Goal: Transaction & Acquisition: Purchase product/service

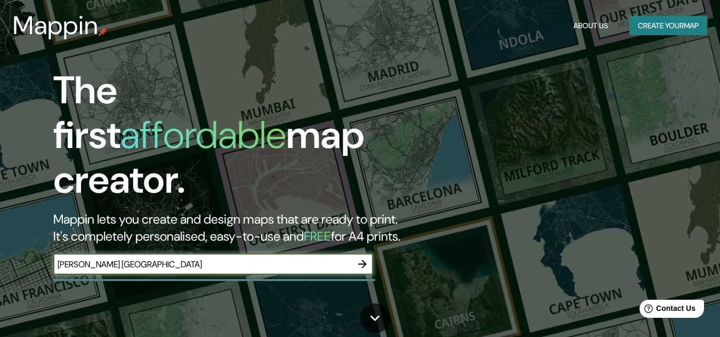
type input "[PERSON_NAME] [GEOGRAPHIC_DATA]"
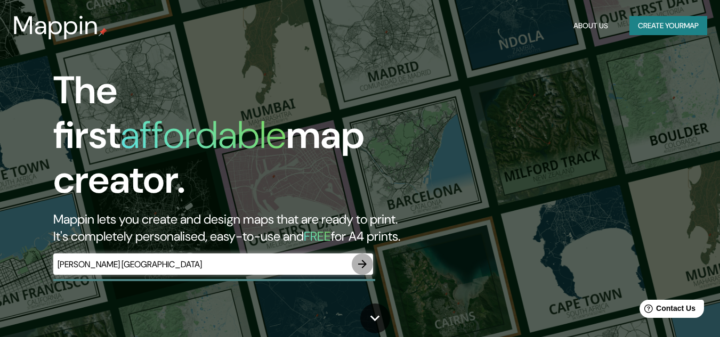
click at [364, 258] on icon "button" at bounding box center [362, 264] width 13 height 13
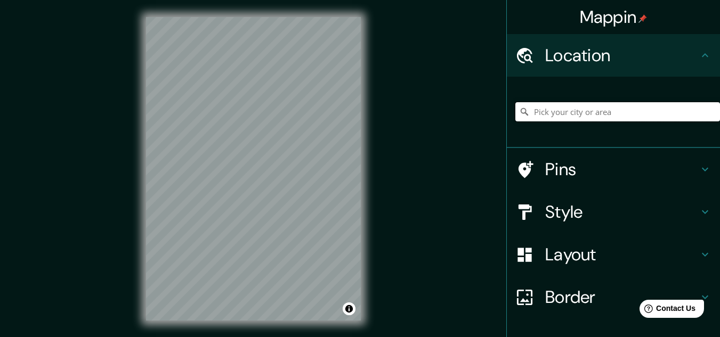
click at [551, 105] on input "Pick your city or area" at bounding box center [617, 111] width 205 height 19
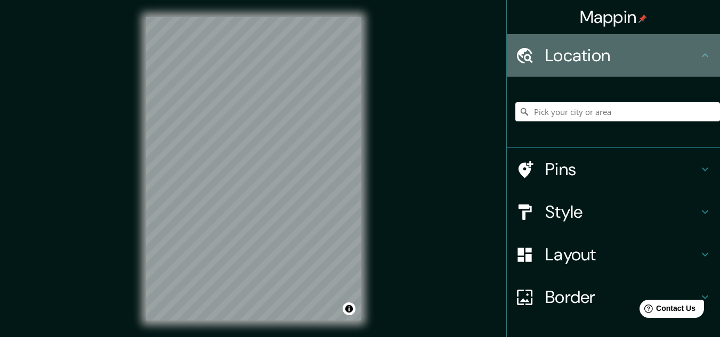
click at [548, 52] on h4 "Location" at bounding box center [621, 55] width 153 height 21
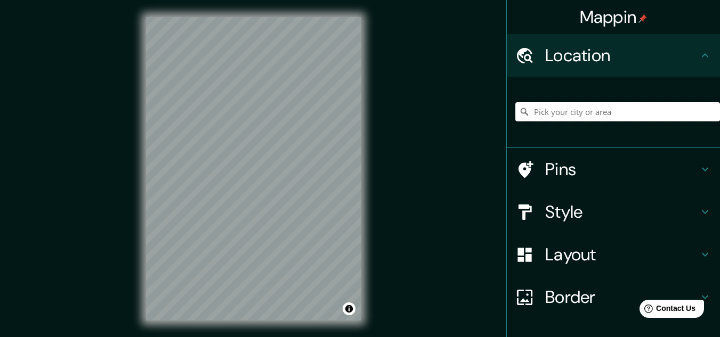
click at [549, 104] on input "Pick your city or area" at bounding box center [617, 111] width 205 height 19
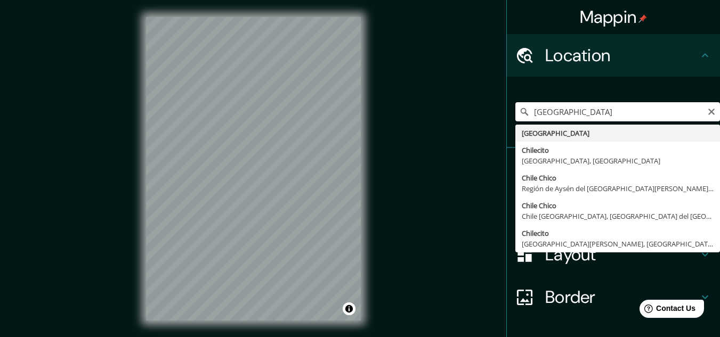
click at [570, 113] on input "Chile" at bounding box center [617, 111] width 205 height 19
click at [552, 109] on input "Chile" at bounding box center [617, 111] width 205 height 19
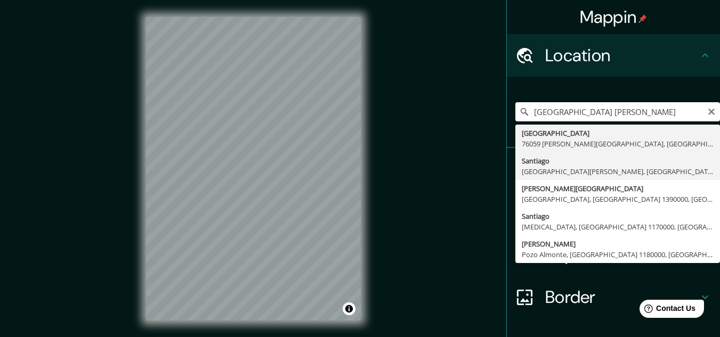
type input "Santiago, Región Metropolitana de Santiago, Chile"
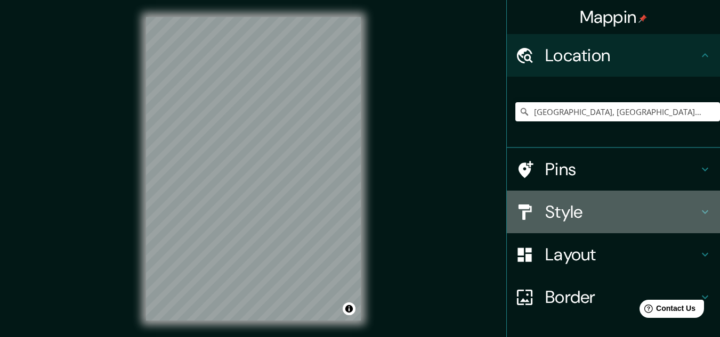
click at [534, 220] on div at bounding box center [530, 212] width 30 height 19
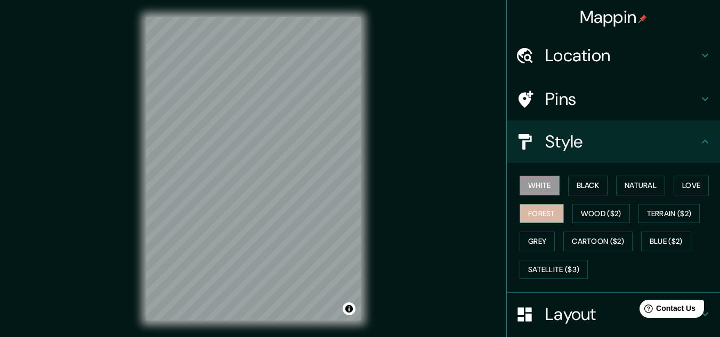
click at [539, 213] on button "Forest" at bounding box center [542, 214] width 44 height 20
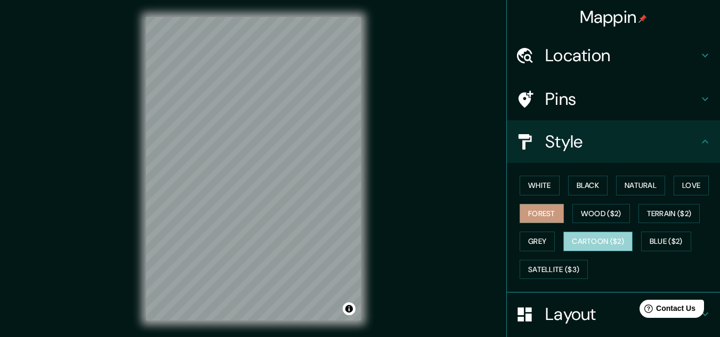
click at [580, 247] on button "Cartoon ($2)" at bounding box center [597, 242] width 69 height 20
click at [603, 200] on div "White Black Natural Love Forest Wood ($2) Terrain ($2) Grey Cartoon ($2) Blue (…" at bounding box center [617, 228] width 205 height 112
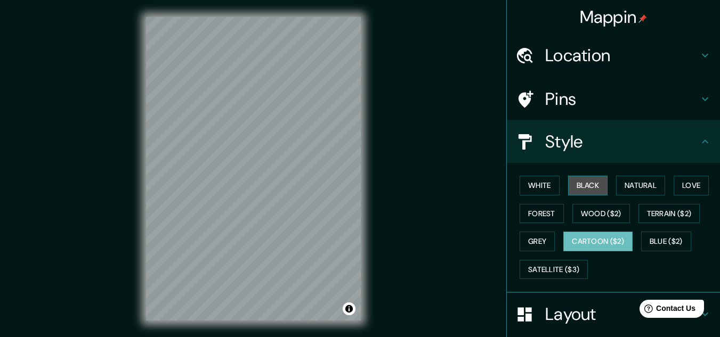
click at [595, 185] on button "Black" at bounding box center [588, 186] width 40 height 20
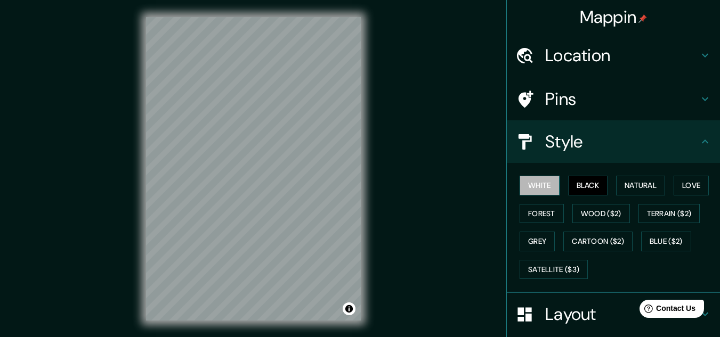
click at [533, 182] on button "White" at bounding box center [540, 186] width 40 height 20
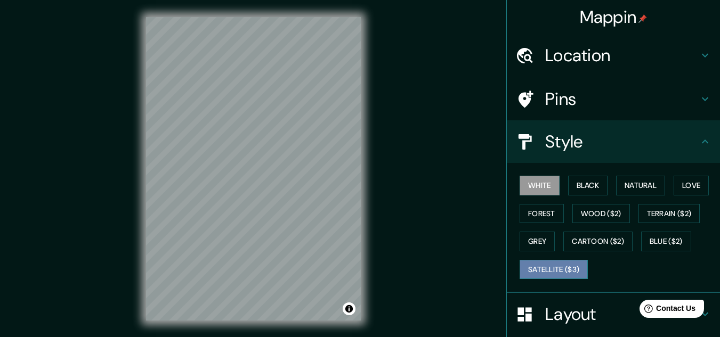
click at [530, 270] on button "Satellite ($3)" at bounding box center [554, 270] width 68 height 20
click at [534, 185] on button "White" at bounding box center [540, 186] width 40 height 20
click at [189, 337] on html "Mappin Location Santiago, Región Metropolitana de Santiago, Chile Pins Style Wh…" at bounding box center [360, 168] width 720 height 337
click at [397, 185] on div "Mappin Location Santiago, Región Metropolitana de Santiago, Chile Pins Style Wh…" at bounding box center [360, 177] width 720 height 355
click at [409, 159] on div "Mappin Location Santiago, Región Metropolitana de Santiago, Chile Pins Style Wh…" at bounding box center [360, 177] width 720 height 355
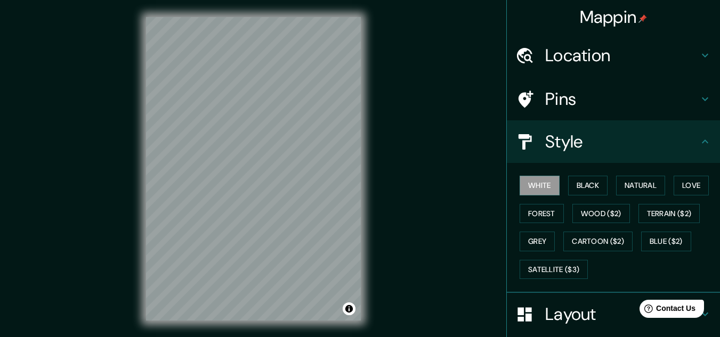
click at [409, 159] on div "Mappin Location Santiago, Región Metropolitana de Santiago, Chile Pins Style Wh…" at bounding box center [360, 177] width 720 height 355
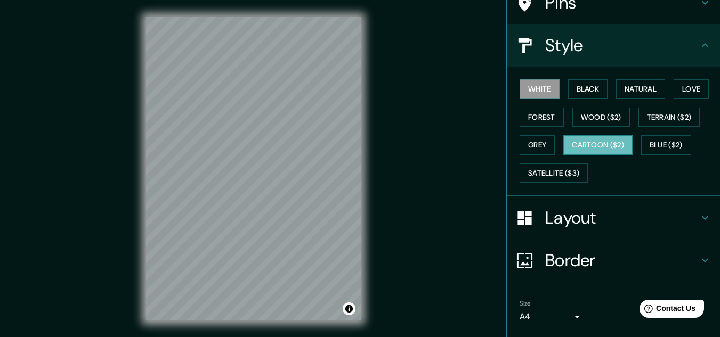
scroll to position [130, 0]
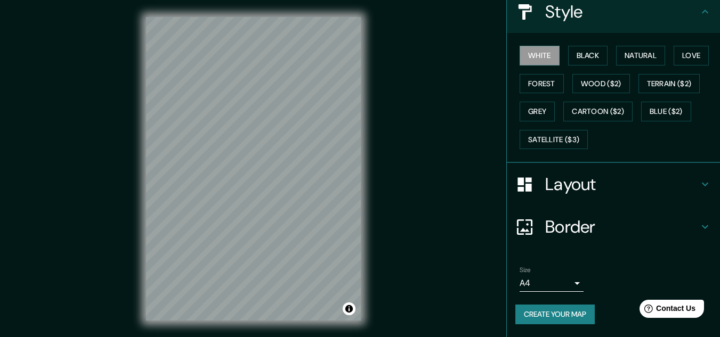
click at [456, 205] on div "Mappin Location Santiago, Región Metropolitana de Santiago, Chile Pins Style Wh…" at bounding box center [360, 177] width 720 height 355
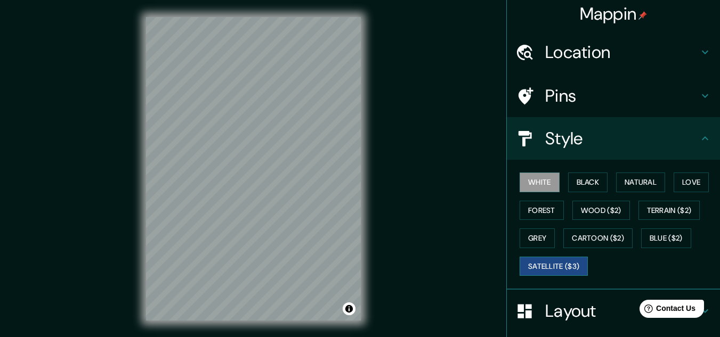
scroll to position [0, 0]
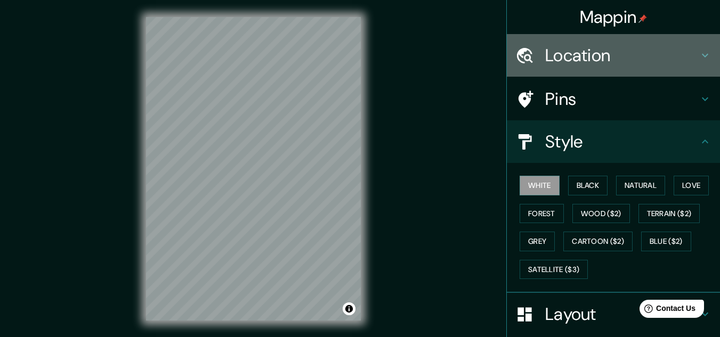
click at [575, 43] on div "Location" at bounding box center [613, 55] width 213 height 43
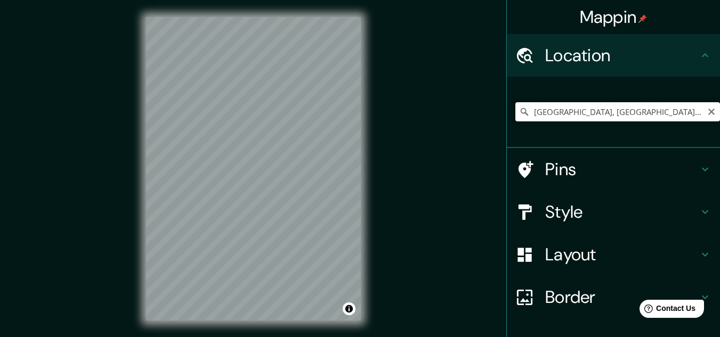
click at [581, 105] on input "Santiago, Región Metropolitana de Santiago, Chile" at bounding box center [617, 111] width 205 height 19
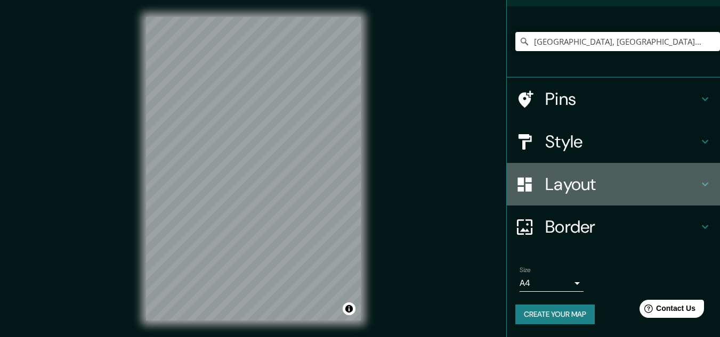
click at [584, 171] on div "Layout" at bounding box center [613, 184] width 213 height 43
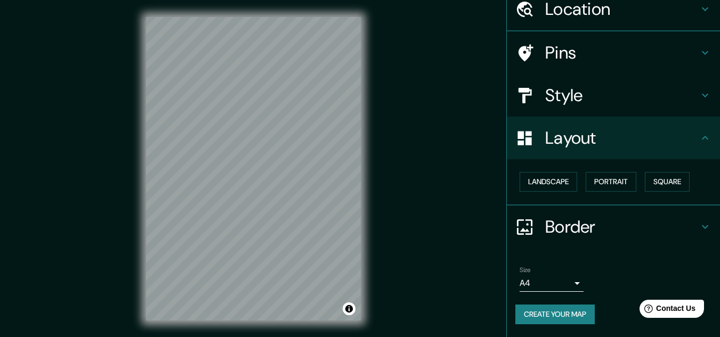
scroll to position [46, 0]
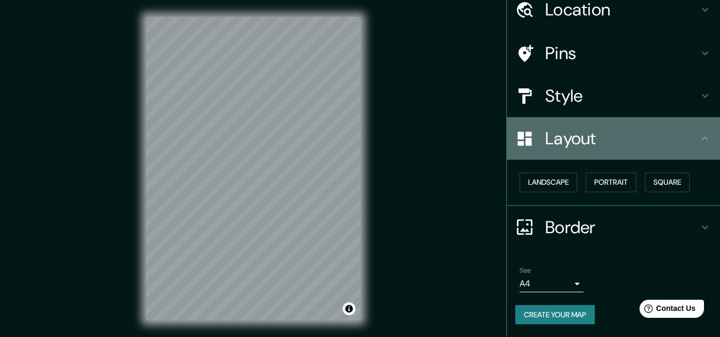
click at [583, 148] on h4 "Layout" at bounding box center [621, 138] width 153 height 21
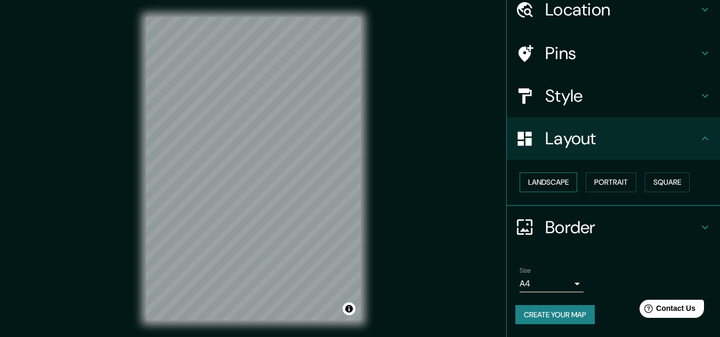
drag, startPoint x: 583, startPoint y: 148, endPoint x: 558, endPoint y: 173, distance: 35.4
click at [558, 173] on ul "Location Santiago, Región Metropolitana de Santiago, Chile Pins Style Layout La…" at bounding box center [613, 162] width 213 height 349
click at [554, 178] on button "Landscape" at bounding box center [549, 183] width 58 height 20
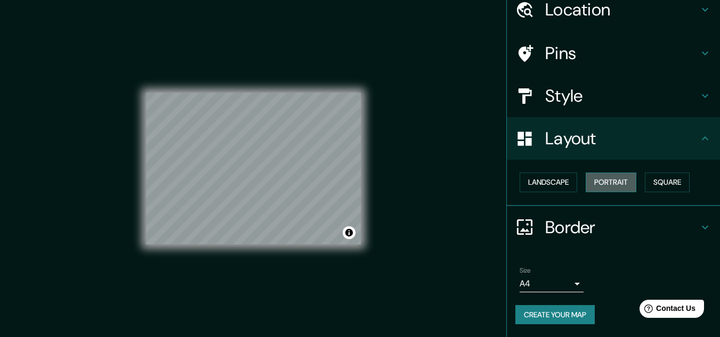
click at [612, 178] on button "Portrait" at bounding box center [611, 183] width 51 height 20
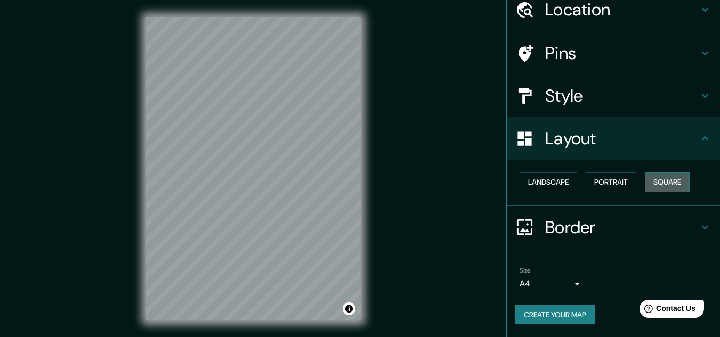
click at [648, 184] on button "Square" at bounding box center [667, 183] width 45 height 20
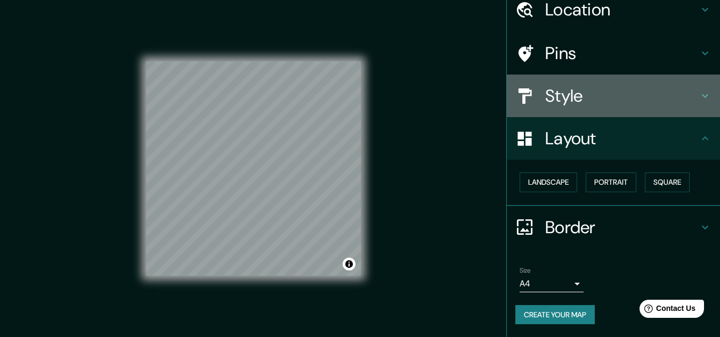
click at [643, 98] on h4 "Style" at bounding box center [621, 95] width 153 height 21
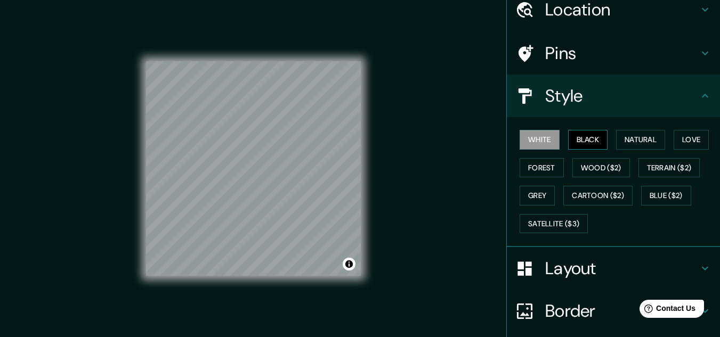
scroll to position [0, 0]
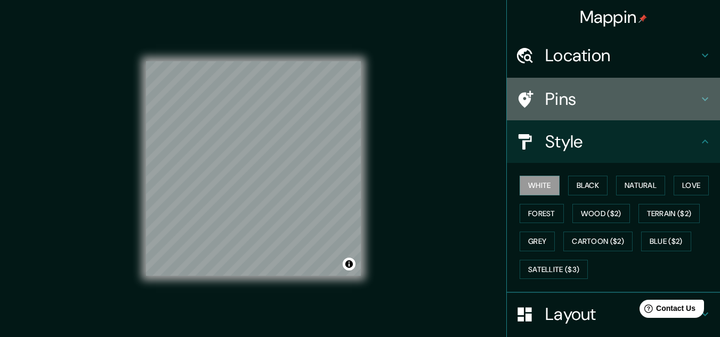
click at [578, 106] on h4 "Pins" at bounding box center [621, 98] width 153 height 21
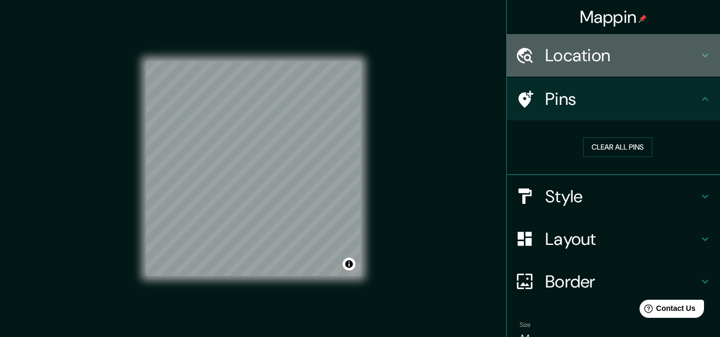
click at [563, 70] on div "Location" at bounding box center [613, 55] width 213 height 43
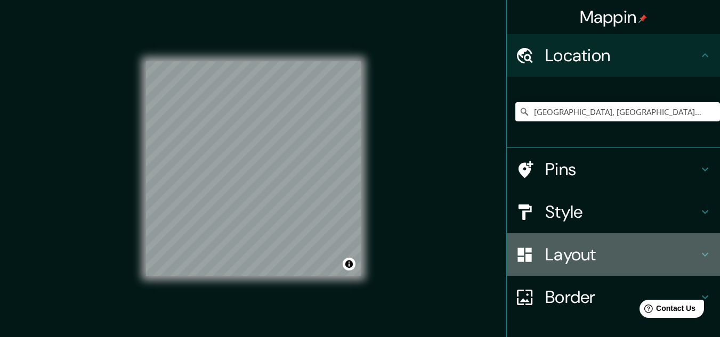
click at [588, 246] on h4 "Layout" at bounding box center [621, 254] width 153 height 21
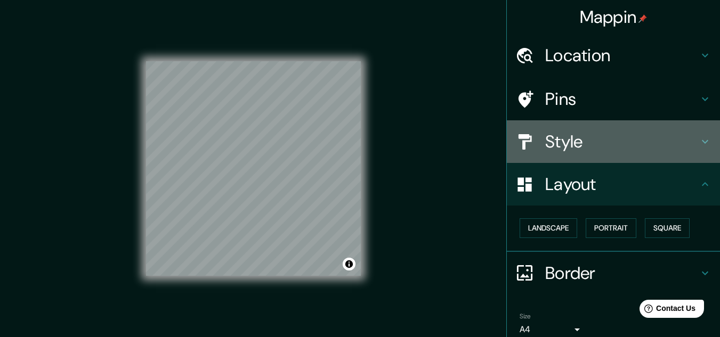
click at [569, 142] on h4 "Style" at bounding box center [621, 141] width 153 height 21
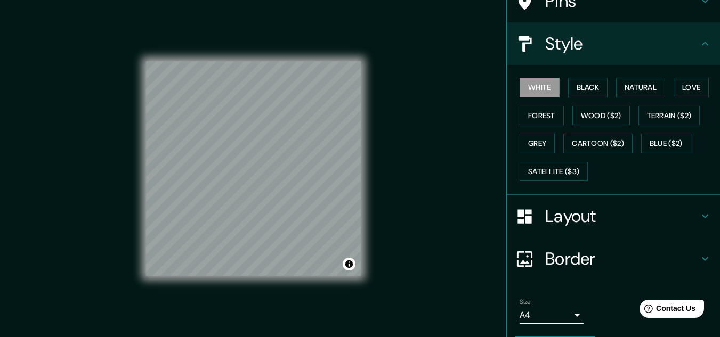
scroll to position [99, 0]
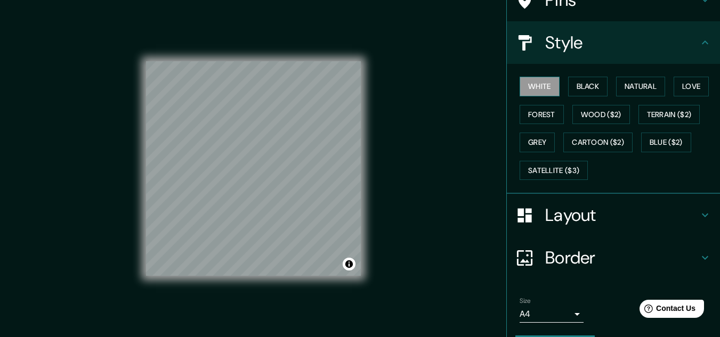
click at [529, 88] on button "White" at bounding box center [540, 87] width 40 height 20
click at [580, 86] on button "Black" at bounding box center [588, 87] width 40 height 20
click at [528, 88] on button "White" at bounding box center [540, 87] width 40 height 20
click at [577, 83] on button "Black" at bounding box center [588, 87] width 40 height 20
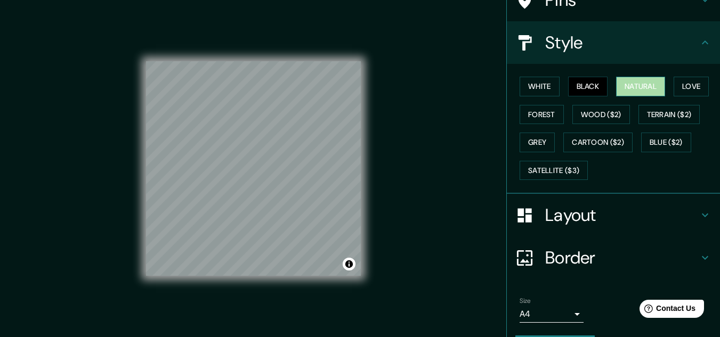
click at [637, 84] on button "Natural" at bounding box center [640, 87] width 49 height 20
click at [659, 82] on button "Natural" at bounding box center [640, 87] width 49 height 20
drag, startPoint x: 676, startPoint y: 85, endPoint x: 653, endPoint y: 92, distance: 23.6
click at [675, 85] on button "Love" at bounding box center [691, 87] width 35 height 20
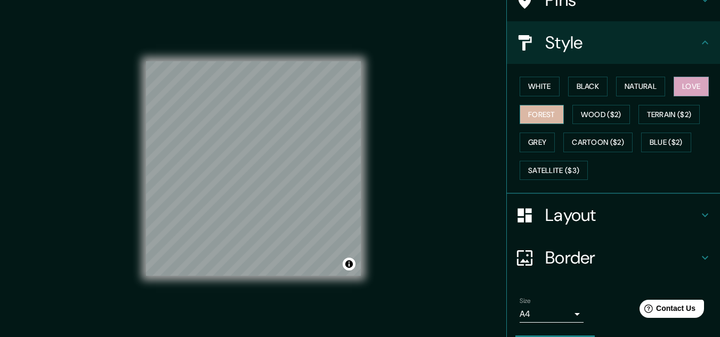
click at [521, 119] on button "Forest" at bounding box center [542, 115] width 44 height 20
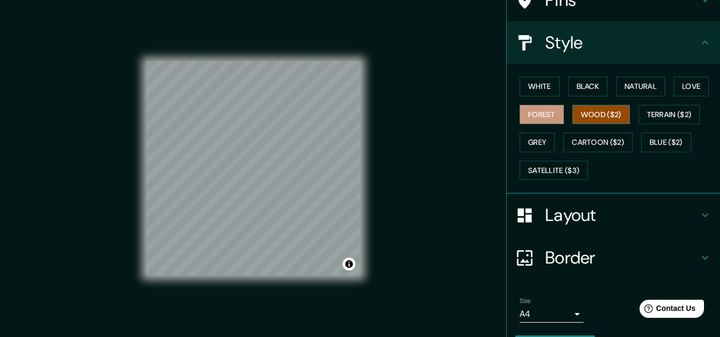
click at [602, 123] on button "Wood ($2)" at bounding box center [601, 115] width 58 height 20
click at [668, 128] on div "White Black Natural Love Forest Wood ($2) Terrain ($2) Grey Cartoon ($2) Blue (…" at bounding box center [617, 128] width 205 height 112
click at [532, 141] on button "Grey" at bounding box center [537, 143] width 35 height 20
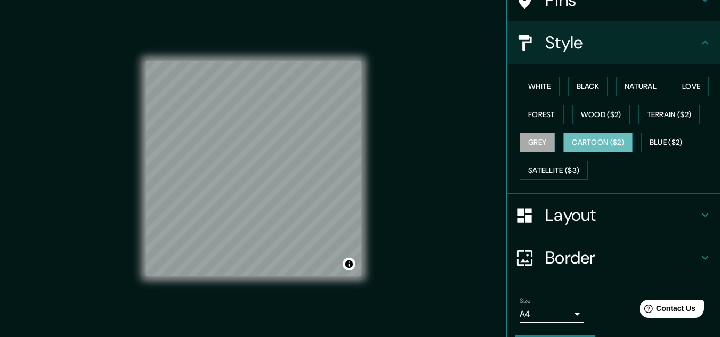
click at [583, 141] on button "Cartoon ($2)" at bounding box center [597, 143] width 69 height 20
drag, startPoint x: 554, startPoint y: 181, endPoint x: 579, endPoint y: 174, distance: 26.0
click at [555, 181] on div "White Black Natural Love Forest Wood ($2) Terrain ($2) Grey Cartoon ($2) Blue (…" at bounding box center [617, 128] width 205 height 112
click at [663, 143] on button "Blue ($2)" at bounding box center [666, 143] width 50 height 20
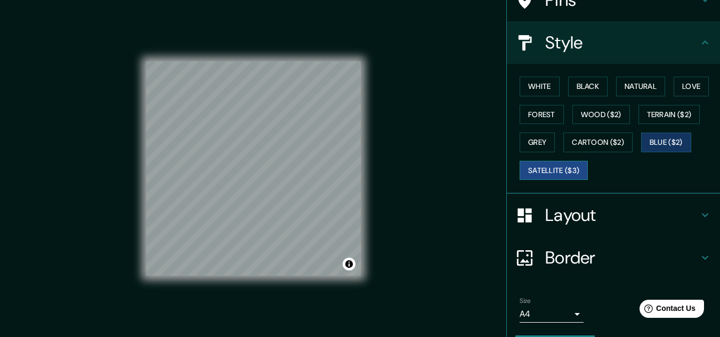
click at [552, 170] on button "Satellite ($3)" at bounding box center [554, 171] width 68 height 20
click at [699, 46] on icon at bounding box center [705, 42] width 13 height 13
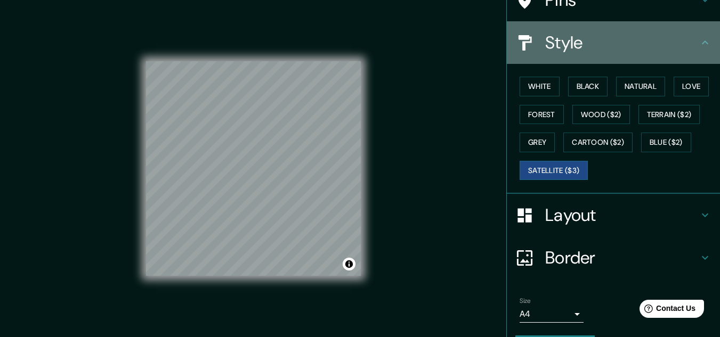
click at [699, 46] on icon at bounding box center [705, 42] width 13 height 13
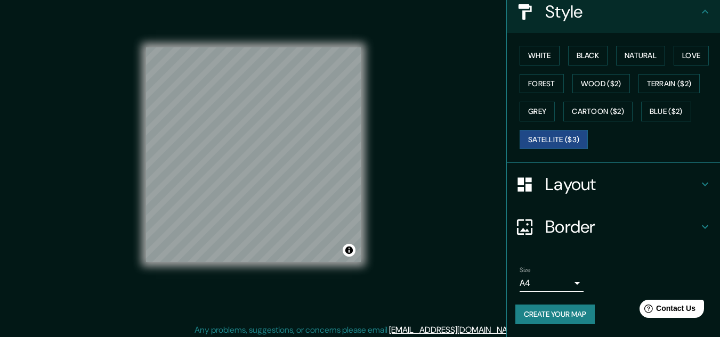
scroll to position [18, 0]
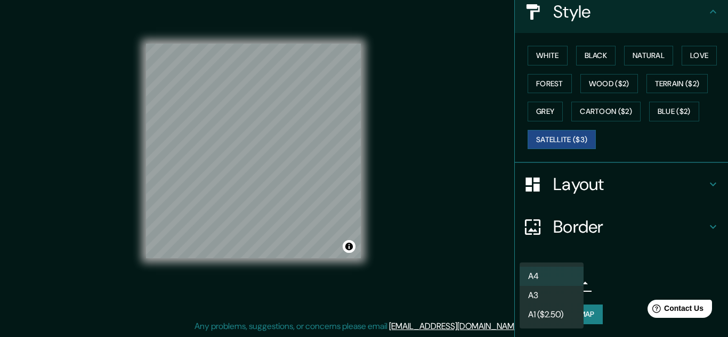
click at [559, 276] on body "Mappin Location Santiago, Región Metropolitana de Santiago, Chile Pins Style Wh…" at bounding box center [364, 150] width 728 height 337
click at [545, 298] on li "A3" at bounding box center [552, 295] width 64 height 19
type input "a4"
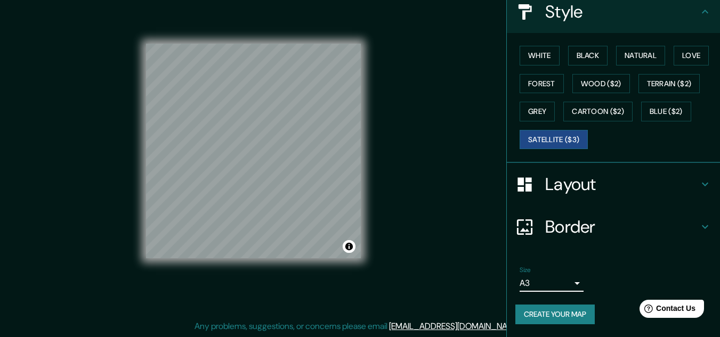
click at [560, 232] on h4 "Border" at bounding box center [621, 226] width 153 height 21
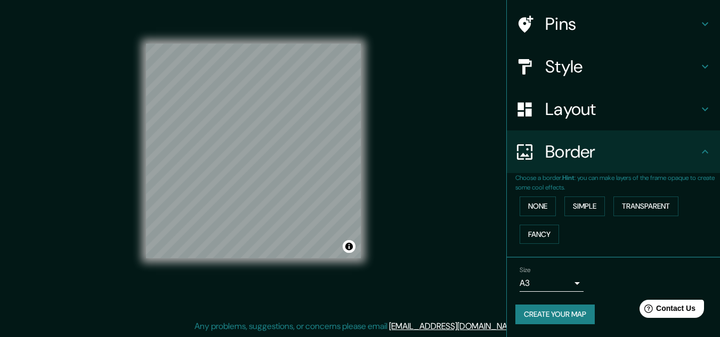
scroll to position [75, 0]
click at [577, 191] on p "Choose a border. Hint : you can make layers of the frame opaque to create some …" at bounding box center [617, 182] width 205 height 19
click at [577, 210] on button "Simple" at bounding box center [584, 207] width 40 height 20
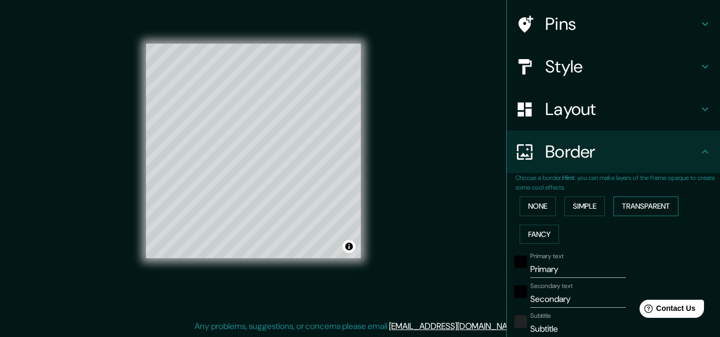
click at [619, 205] on button "Transparent" at bounding box center [645, 207] width 65 height 20
click at [545, 207] on button "None" at bounding box center [538, 207] width 36 height 20
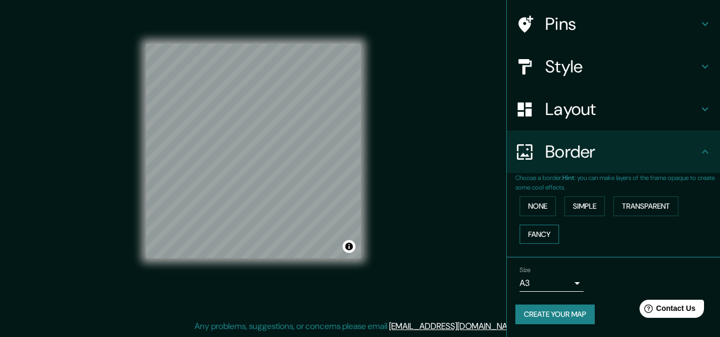
click at [523, 233] on button "Fancy" at bounding box center [539, 235] width 39 height 20
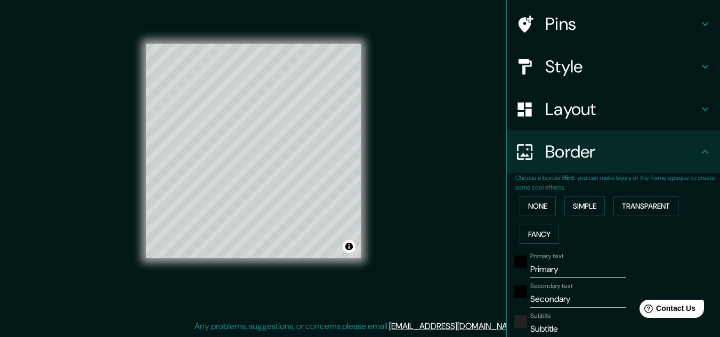
click at [529, 216] on div "None Simple Transparent Fancy" at bounding box center [617, 220] width 205 height 56
click at [558, 99] on h4 "Layout" at bounding box center [621, 109] width 153 height 21
type input "161"
type input "32"
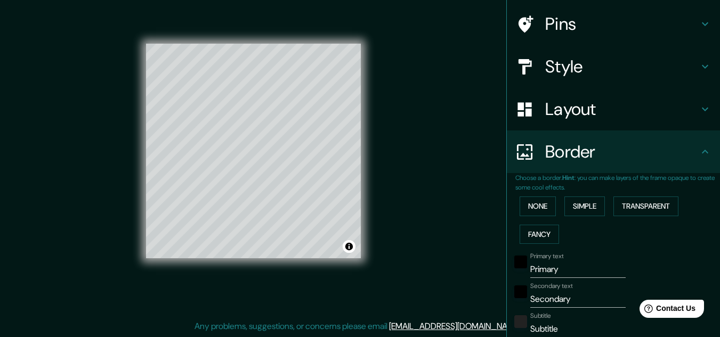
type input "16"
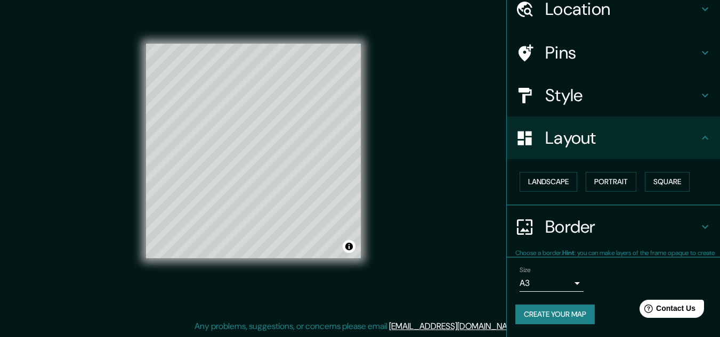
scroll to position [46, 0]
click at [541, 152] on div "Layout" at bounding box center [613, 138] width 213 height 43
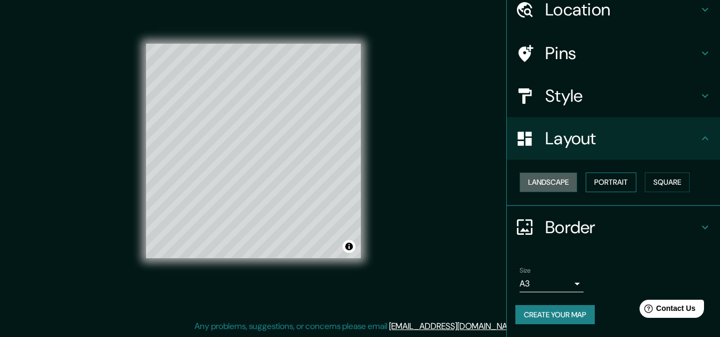
drag, startPoint x: 546, startPoint y: 177, endPoint x: 631, endPoint y: 179, distance: 85.8
click at [549, 179] on button "Landscape" at bounding box center [549, 183] width 58 height 20
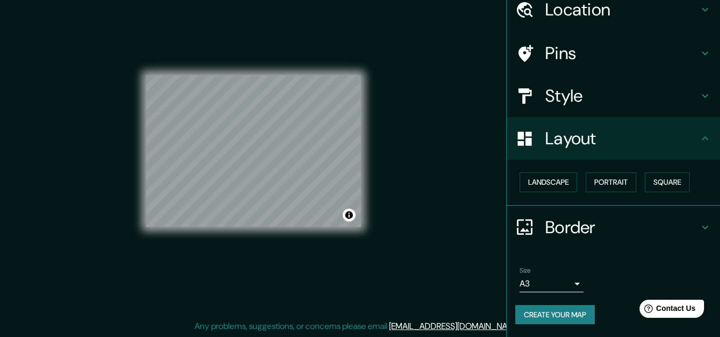
click at [632, 179] on div "Landscape Portrait Square" at bounding box center [617, 182] width 205 height 28
click at [614, 181] on button "Portrait" at bounding box center [611, 183] width 51 height 20
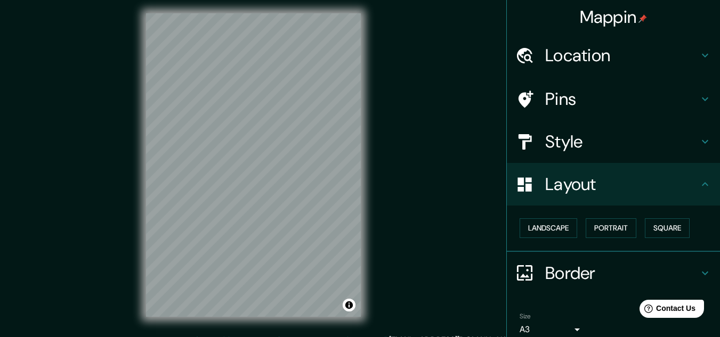
scroll to position [0, 0]
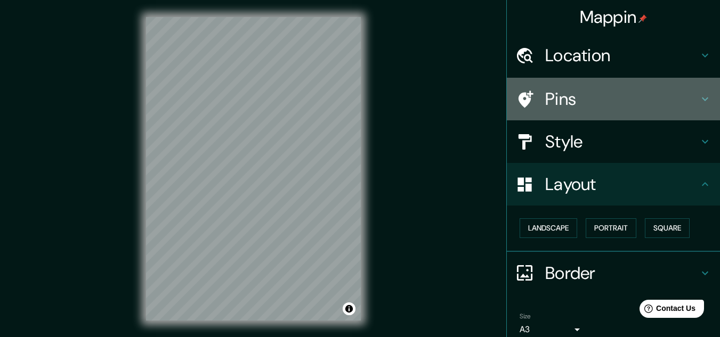
click at [545, 98] on h4 "Pins" at bounding box center [621, 98] width 153 height 21
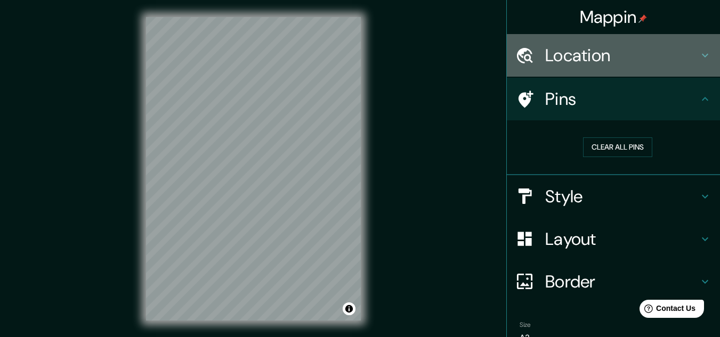
click at [563, 47] on h4 "Location" at bounding box center [621, 55] width 153 height 21
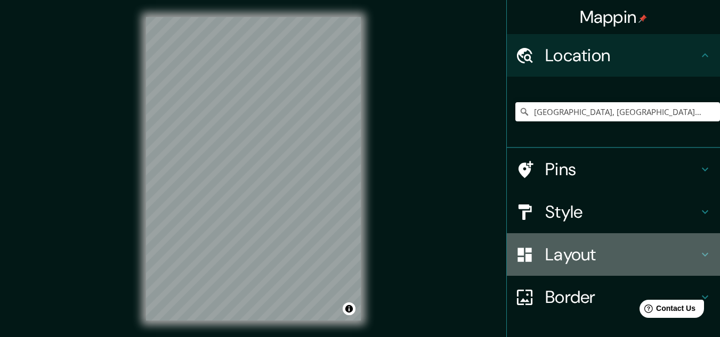
click at [553, 238] on div "Layout" at bounding box center [613, 254] width 213 height 43
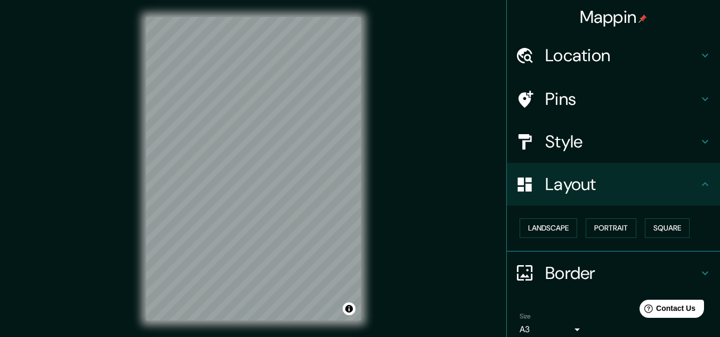
click at [549, 158] on div "Style" at bounding box center [613, 141] width 213 height 43
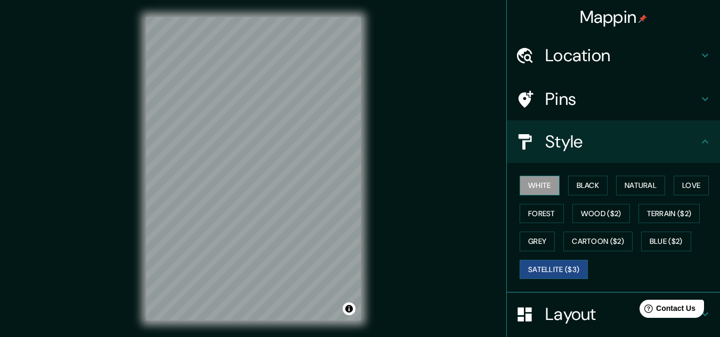
click at [536, 182] on button "White" at bounding box center [540, 186] width 40 height 20
click at [596, 182] on button "Black" at bounding box center [588, 186] width 40 height 20
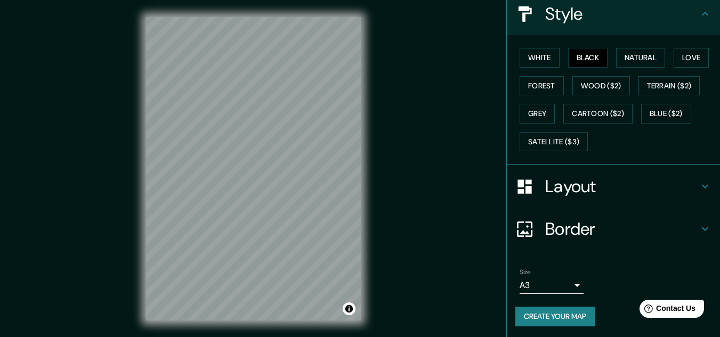
scroll to position [130, 0]
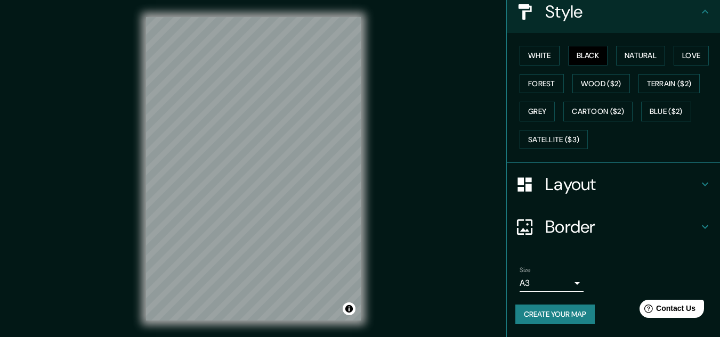
drag, startPoint x: 567, startPoint y: 224, endPoint x: 581, endPoint y: 188, distance: 39.1
click at [581, 188] on ul "Location Santiago, Región Metropolitana de Santiago, Chile Pins Style White Bla…" at bounding box center [613, 120] width 213 height 433
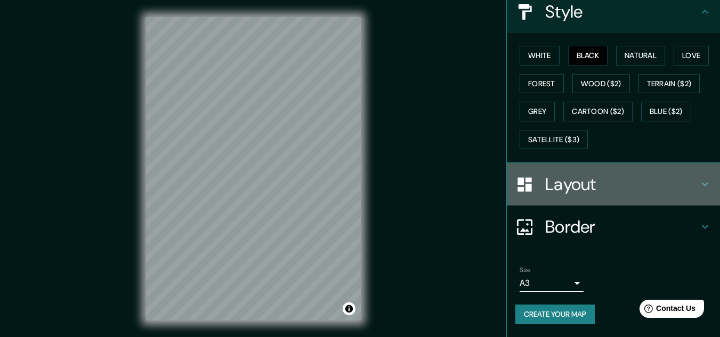
click at [581, 188] on h4 "Layout" at bounding box center [621, 184] width 153 height 21
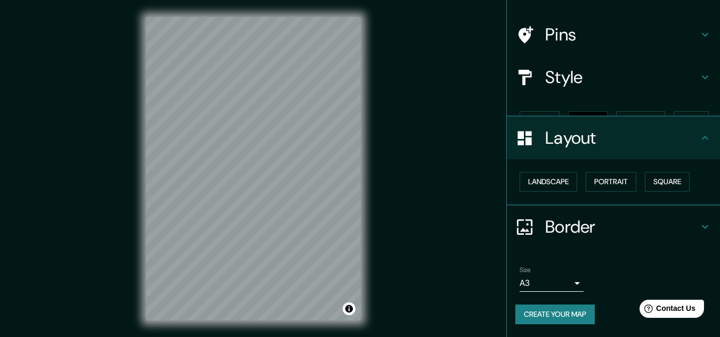
scroll to position [46, 0]
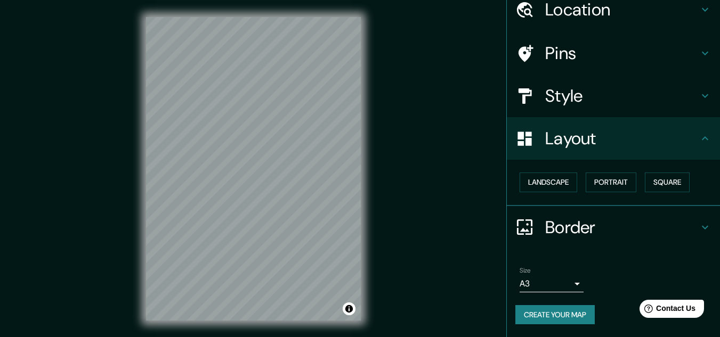
click at [634, 179] on div "Landscape Portrait Square" at bounding box center [617, 182] width 205 height 28
click at [618, 183] on button "Portrait" at bounding box center [611, 183] width 51 height 20
click at [645, 179] on button "Square" at bounding box center [667, 183] width 45 height 20
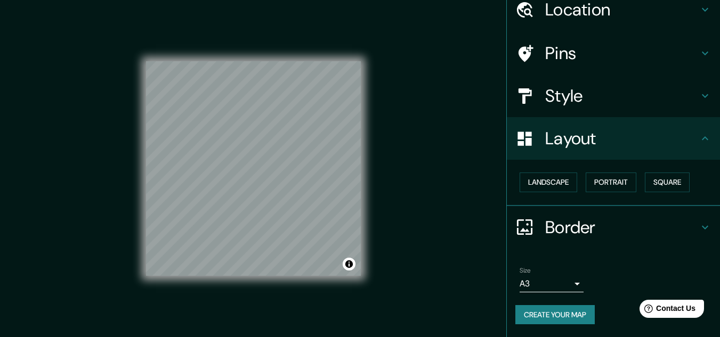
click at [419, 194] on div "Mappin Location Santiago, Región Metropolitana de Santiago, Chile Pins Style La…" at bounding box center [360, 177] width 720 height 355
click at [461, 30] on div "Mappin Location Santiago, Región Metropolitana de Santiago, Chile Pins Style La…" at bounding box center [360, 177] width 720 height 355
click at [455, 126] on div "Mappin Location Santiago, Región Metropolitana de Santiago, Chile Pins Style La…" at bounding box center [360, 177] width 720 height 355
click at [572, 313] on button "Create your map" at bounding box center [554, 315] width 79 height 20
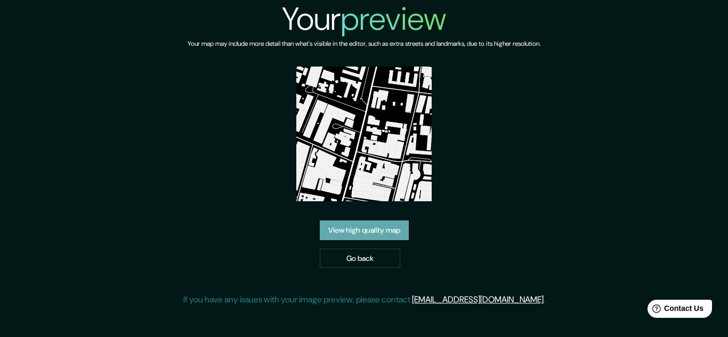
click at [380, 232] on link "View high quality map" at bounding box center [364, 231] width 89 height 20
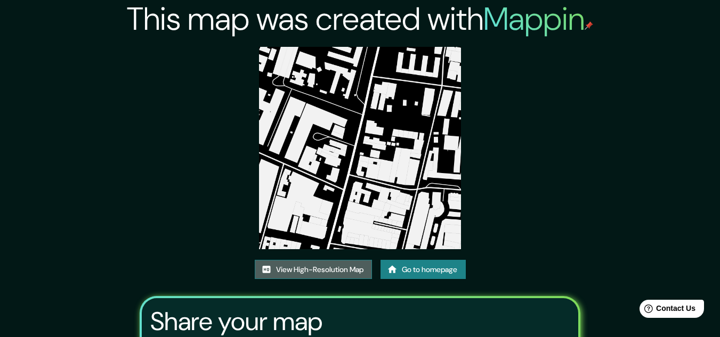
click at [345, 266] on link "View High-Resolution Map" at bounding box center [313, 270] width 117 height 20
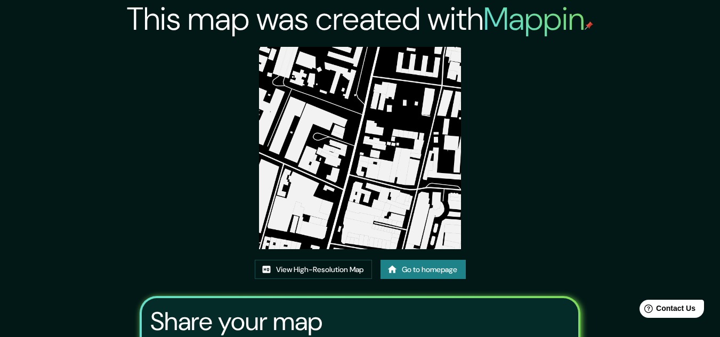
click at [521, 106] on div "This map was created with Mappin View High-Resolution Map Go to homepage Share …" at bounding box center [360, 228] width 466 height 456
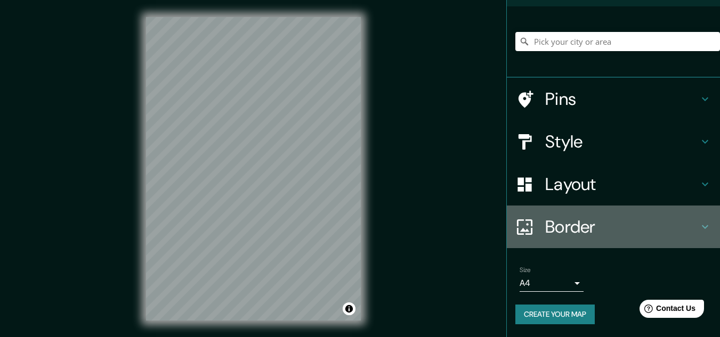
click at [604, 229] on h4 "Border" at bounding box center [621, 226] width 153 height 21
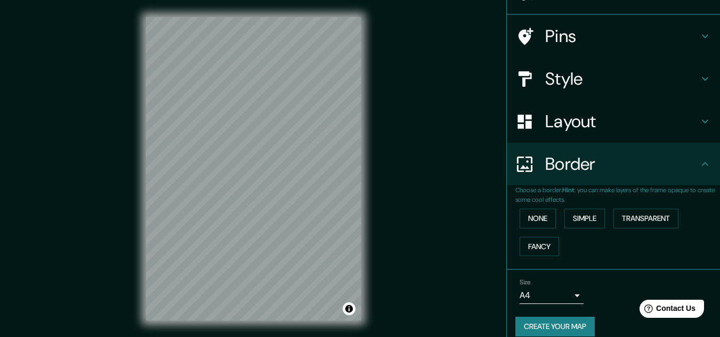
scroll to position [70, 0]
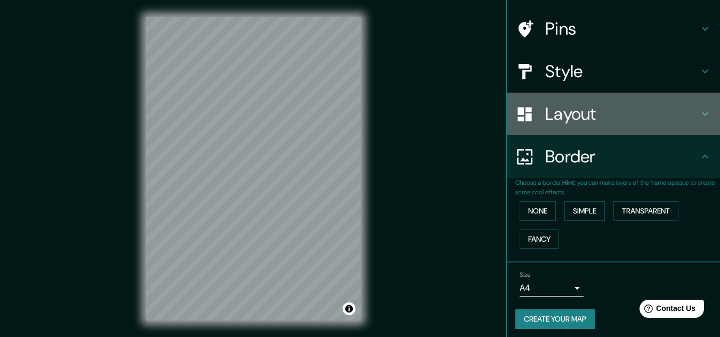
click at [593, 124] on h4 "Layout" at bounding box center [621, 113] width 153 height 21
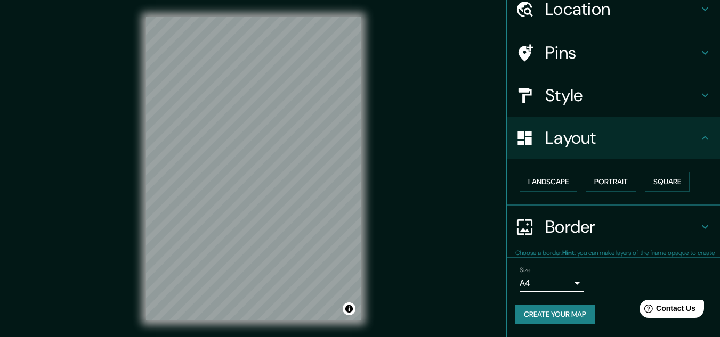
scroll to position [46, 0]
click at [591, 101] on h4 "Style" at bounding box center [621, 95] width 153 height 21
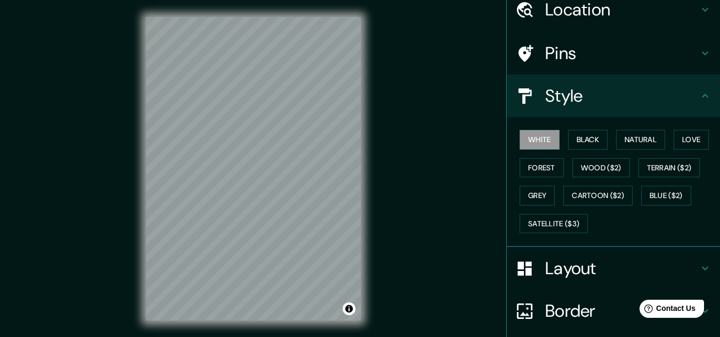
click at [589, 58] on h4 "Pins" at bounding box center [621, 53] width 153 height 21
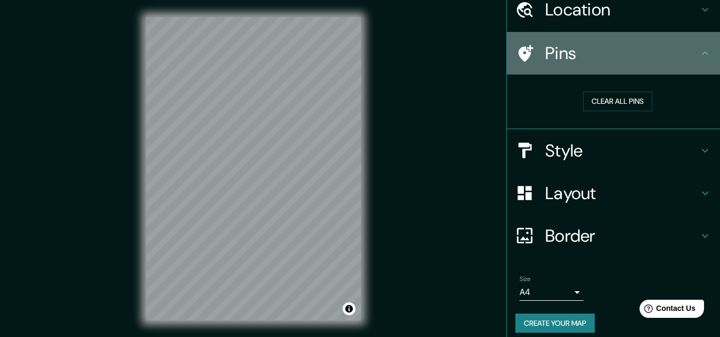
click at [589, 58] on h4 "Pins" at bounding box center [621, 53] width 153 height 21
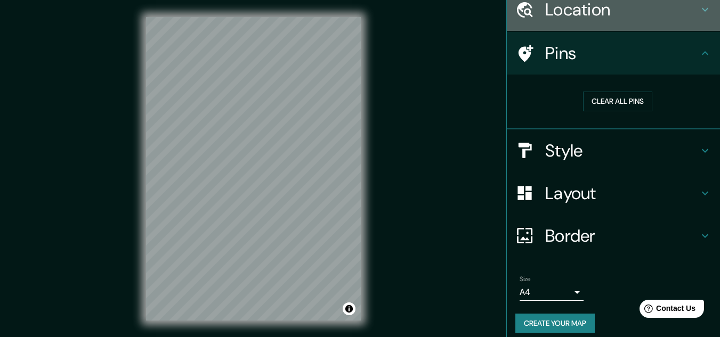
click at [553, 29] on div "Location" at bounding box center [613, 9] width 213 height 43
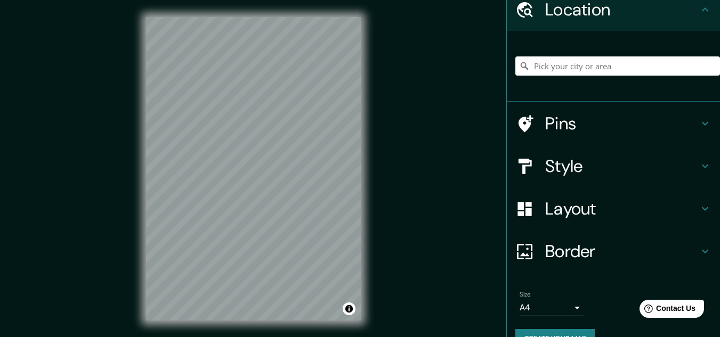
click at [585, 26] on div "Location" at bounding box center [613, 9] width 213 height 43
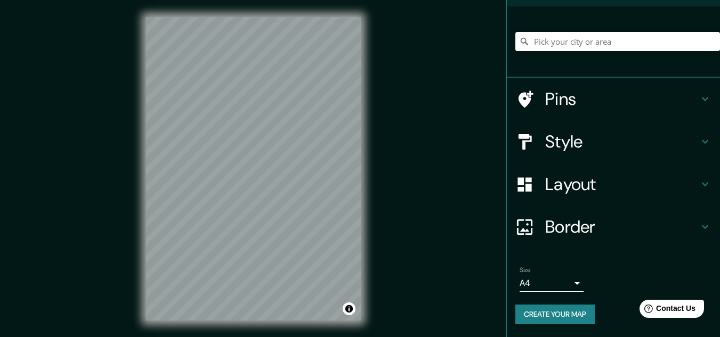
click at [432, 261] on div "Mappin Location Pins Style Layout Border Choose a border. Hint : you can make l…" at bounding box center [360, 177] width 720 height 355
drag, startPoint x: 464, startPoint y: 238, endPoint x: 464, endPoint y: 257, distance: 19.2
click at [463, 258] on div "Mappin Location Pins Style Layout Border Choose a border. Hint : you can make l…" at bounding box center [360, 177] width 720 height 355
click at [467, 244] on div "Mappin Location Pins Style Layout Border Choose a border. Hint : you can make l…" at bounding box center [360, 177] width 720 height 355
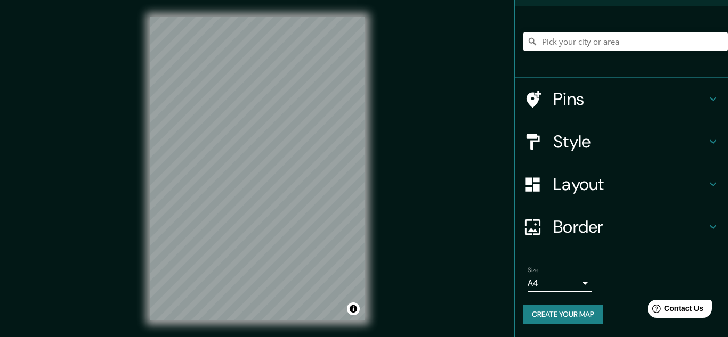
click at [555, 279] on body "Mappin Location Pins Style Layout Border Choose a border. Hint : you can make l…" at bounding box center [364, 168] width 728 height 337
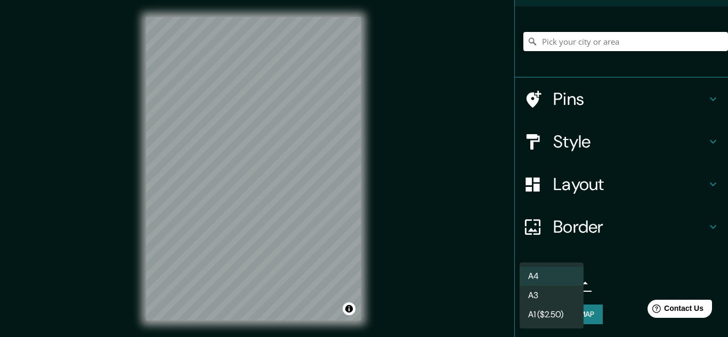
click at [552, 275] on li "A4" at bounding box center [552, 276] width 64 height 19
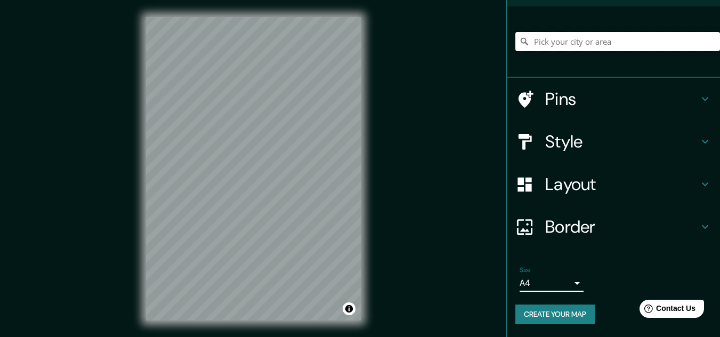
click at [548, 44] on input "Pick your city or area" at bounding box center [617, 41] width 205 height 19
click at [592, 44] on input "Pick your city or area" at bounding box center [617, 41] width 205 height 19
paste input "Franklin 709"
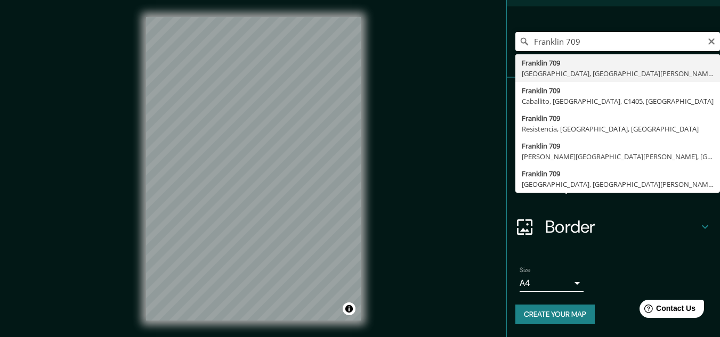
type input "Franklin 709, Santiago, Región Metropolitana de Santiago 8320000, Chile"
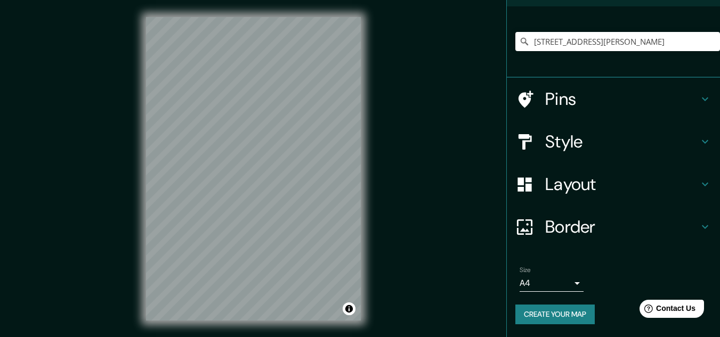
click at [571, 147] on h4 "Style" at bounding box center [621, 141] width 153 height 21
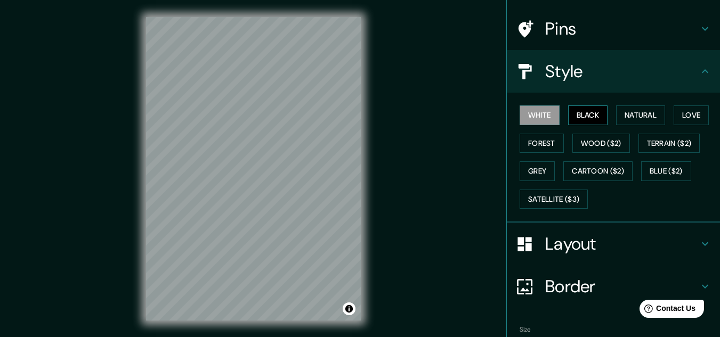
click at [582, 110] on button "Black" at bounding box center [588, 116] width 40 height 20
click at [542, 113] on button "White" at bounding box center [540, 116] width 40 height 20
click at [571, 112] on button "Black" at bounding box center [588, 116] width 40 height 20
drag, startPoint x: 400, startPoint y: 145, endPoint x: 401, endPoint y: 151, distance: 6.1
click at [401, 151] on div "Mappin Location Franklin 709, Santiago, Región Metropolitana de Santiago 832000…" at bounding box center [360, 177] width 720 height 355
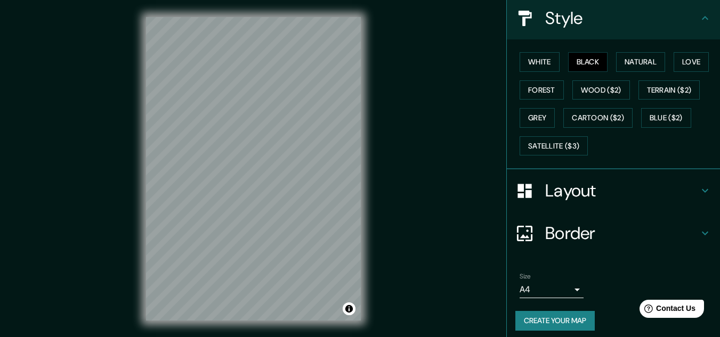
scroll to position [130, 0]
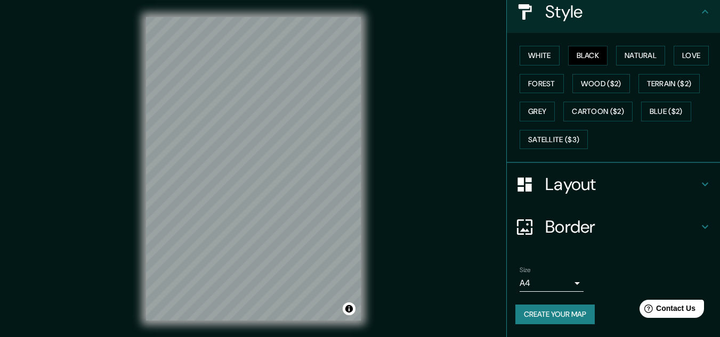
click at [561, 248] on ul "Location Franklin 709, Santiago, Región Metropolitana de Santiago 8320000, Chil…" at bounding box center [613, 120] width 213 height 433
click at [563, 236] on h4 "Border" at bounding box center [621, 226] width 153 height 21
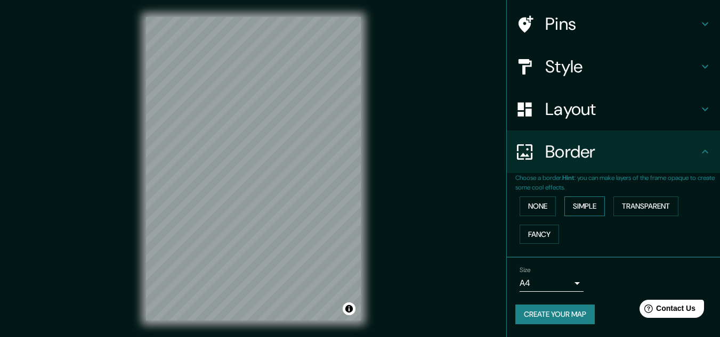
scroll to position [75, 0]
click at [552, 110] on h4 "Layout" at bounding box center [621, 109] width 153 height 21
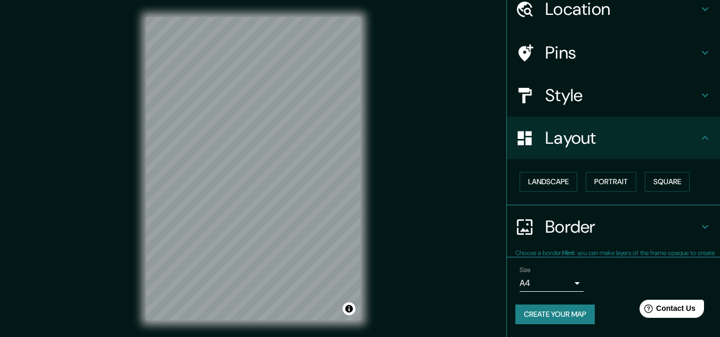
scroll to position [46, 0]
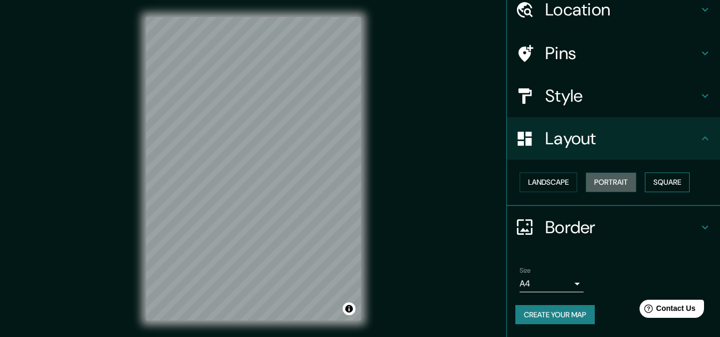
drag, startPoint x: 617, startPoint y: 182, endPoint x: 644, endPoint y: 179, distance: 27.3
click at [644, 179] on div "Landscape Portrait Square" at bounding box center [617, 182] width 205 height 28
click at [645, 179] on button "Square" at bounding box center [667, 183] width 45 height 20
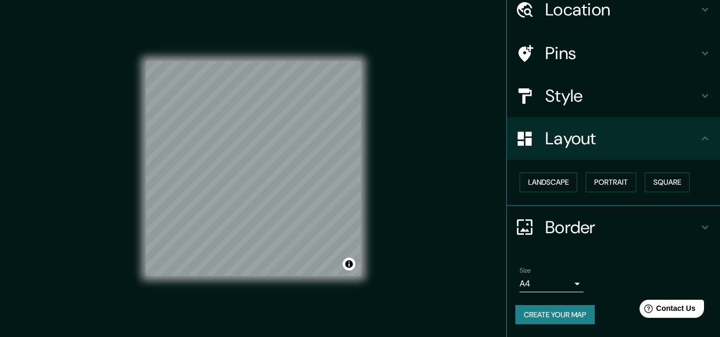
click at [437, 194] on div "Mappin Location Franklin 709, Santiago, Región Metropolitana de Santiago 832000…" at bounding box center [360, 177] width 720 height 355
click at [551, 310] on button "Create your map" at bounding box center [554, 315] width 79 height 20
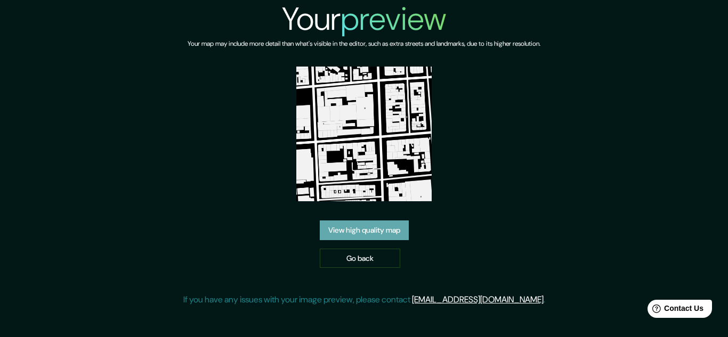
click at [359, 232] on link "View high quality map" at bounding box center [364, 231] width 89 height 20
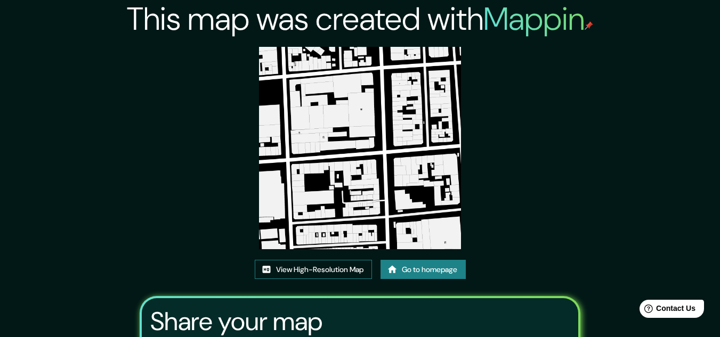
click at [333, 273] on link "View High-Resolution Map" at bounding box center [313, 270] width 117 height 20
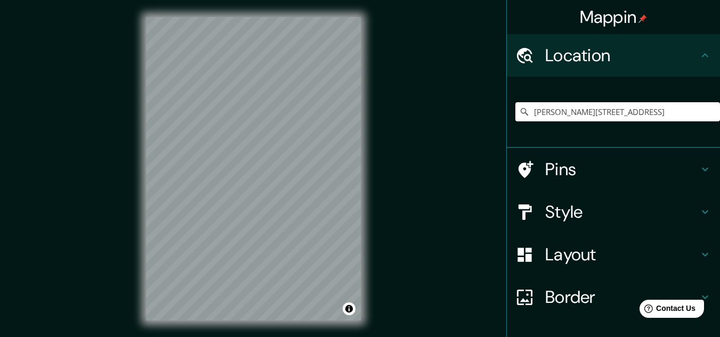
click at [586, 113] on input "Franklin 709, Santiago, Región Metropolitana de Santiago 8320000, Chile" at bounding box center [617, 111] width 205 height 19
click at [575, 113] on input "Franklin 709, Santiago, Región Metropolitana de Santiago 8320000, Chile" at bounding box center [617, 111] width 205 height 19
click at [574, 107] on input "Franklin 709, Santiago, Región Metropolitana de Santiago 8320000, Chile" at bounding box center [617, 111] width 205 height 19
click at [519, 110] on icon at bounding box center [524, 112] width 11 height 11
click at [521, 112] on icon at bounding box center [524, 111] width 7 height 7
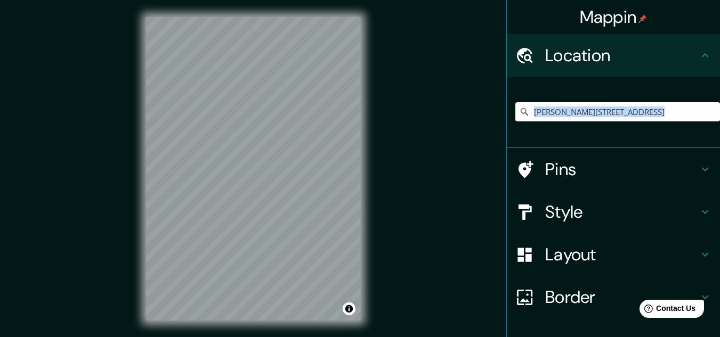
click at [521, 112] on icon at bounding box center [524, 111] width 7 height 7
click at [551, 115] on input "Franklin 709, Santiago, Región Metropolitana de Santiago 8320000, Chile" at bounding box center [617, 111] width 205 height 19
click at [592, 110] on input "Franklin 709, Santiago, Región Metropolitana de Santiago 8320000, Chile" at bounding box center [617, 111] width 205 height 19
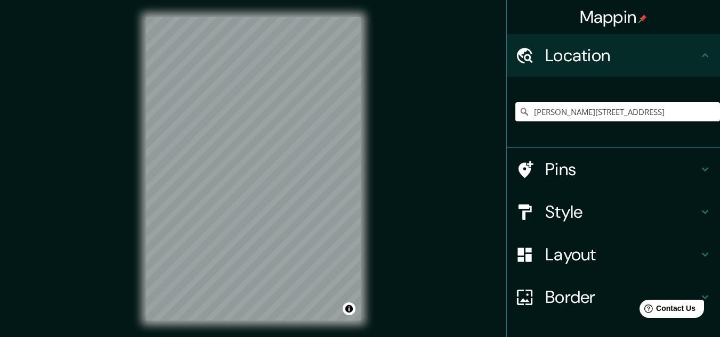
drag, startPoint x: 577, startPoint y: 115, endPoint x: 727, endPoint y: 115, distance: 150.8
click at [719, 115] on html "Mappin Location Franklin 709, Santiago, Región Metropolitana de Santiago 832000…" at bounding box center [360, 168] width 720 height 337
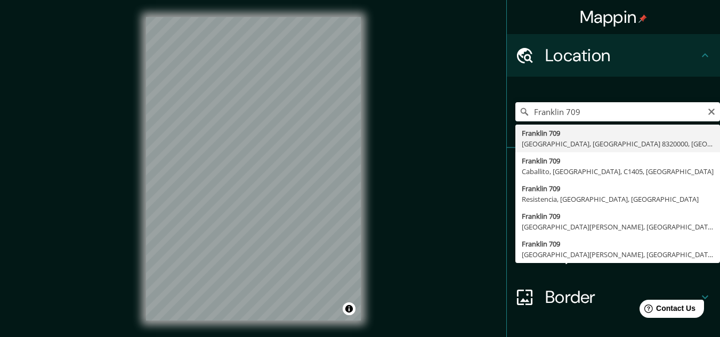
type input "Franklin 709, Santiago, Región Metropolitana de Santiago 8320000, Chile"
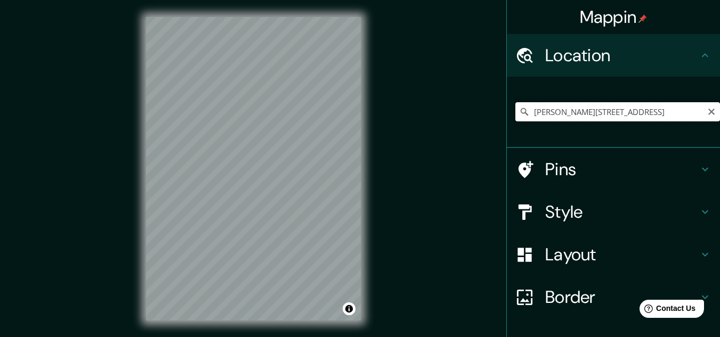
click at [597, 108] on input "Franklin 709, Santiago, Región Metropolitana de Santiago 8320000, Chile" at bounding box center [617, 111] width 205 height 19
click at [707, 109] on icon "Clear" at bounding box center [711, 112] width 9 height 9
paste input "Rosas 2244"
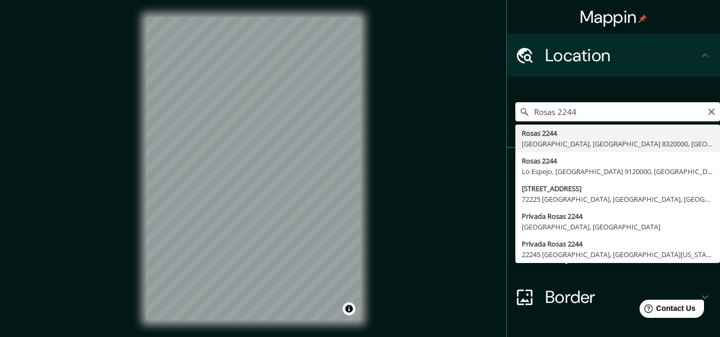
type input "Rosas 2244, Santiago, Región Metropolitana de Santiago 8320000, Chile"
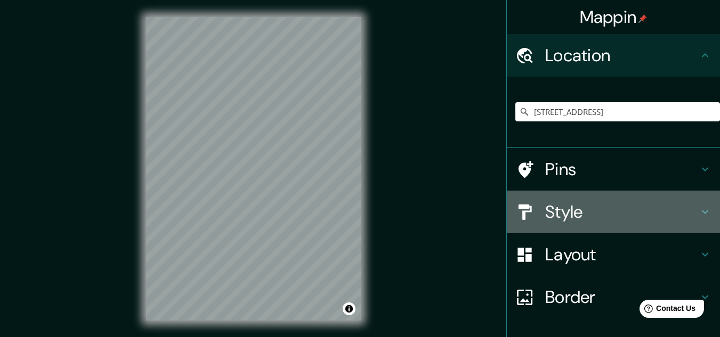
click at [581, 210] on h4 "Style" at bounding box center [621, 211] width 153 height 21
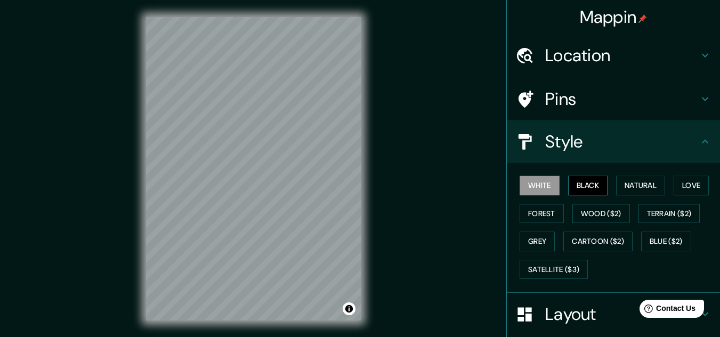
click at [577, 188] on button "Black" at bounding box center [588, 186] width 40 height 20
click at [537, 188] on button "White" at bounding box center [540, 186] width 40 height 20
click at [568, 185] on button "Black" at bounding box center [588, 186] width 40 height 20
click at [585, 183] on button "Black" at bounding box center [588, 186] width 40 height 20
click at [416, 193] on div "Mappin Location Rosas 2244, Santiago, Región Metropolitana de Santiago 8320000,…" at bounding box center [360, 177] width 720 height 355
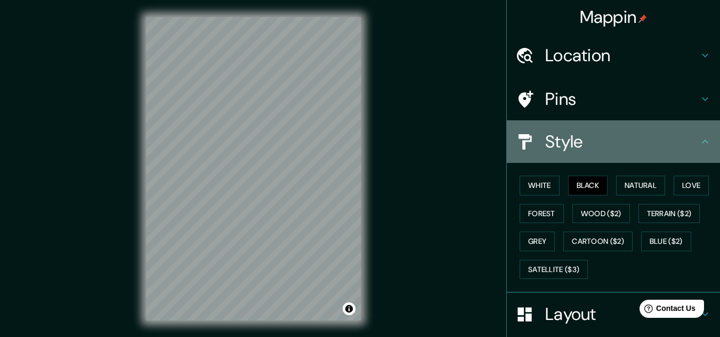
click at [585, 151] on h4 "Style" at bounding box center [621, 141] width 153 height 21
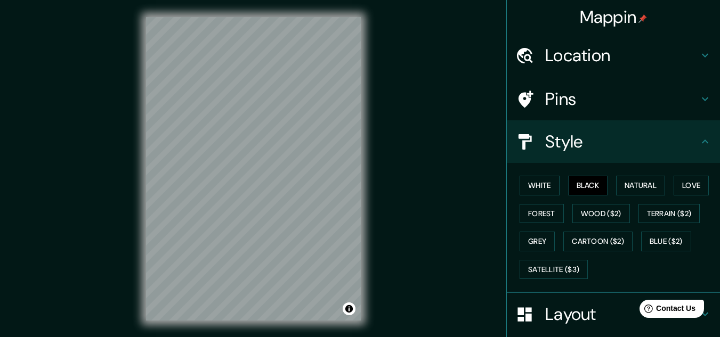
click at [674, 131] on h4 "Style" at bounding box center [621, 141] width 153 height 21
click at [701, 142] on icon at bounding box center [705, 141] width 13 height 13
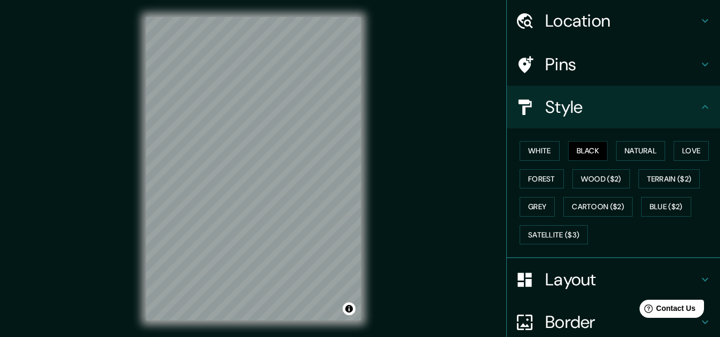
scroll to position [53, 0]
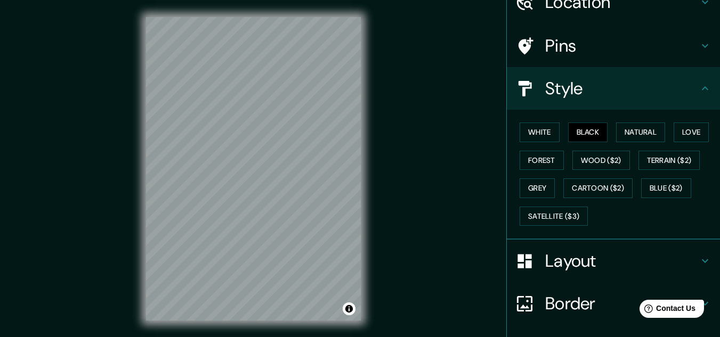
click at [594, 317] on div "Border" at bounding box center [613, 303] width 213 height 43
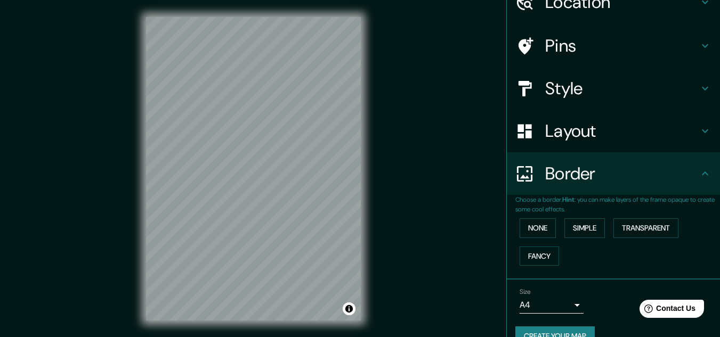
click at [598, 164] on h4 "Border" at bounding box center [621, 173] width 153 height 21
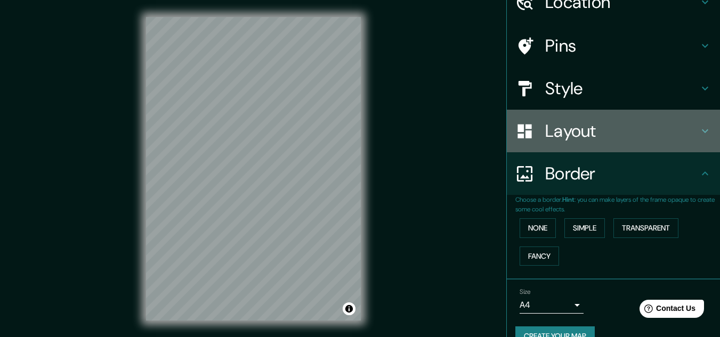
click at [588, 145] on div "Layout" at bounding box center [613, 131] width 213 height 43
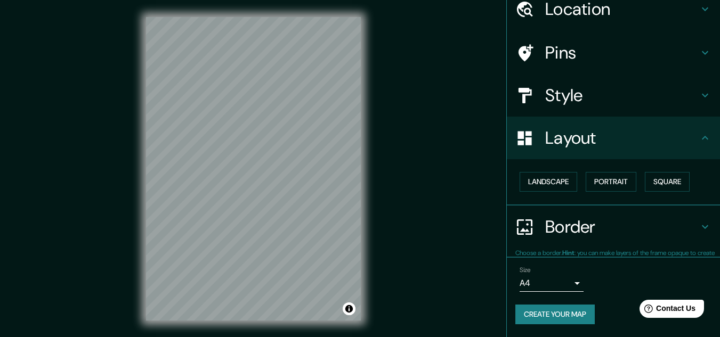
scroll to position [46, 0]
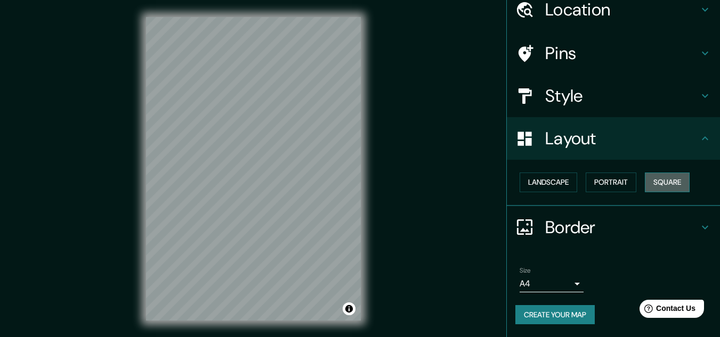
click at [667, 179] on button "Square" at bounding box center [667, 183] width 45 height 20
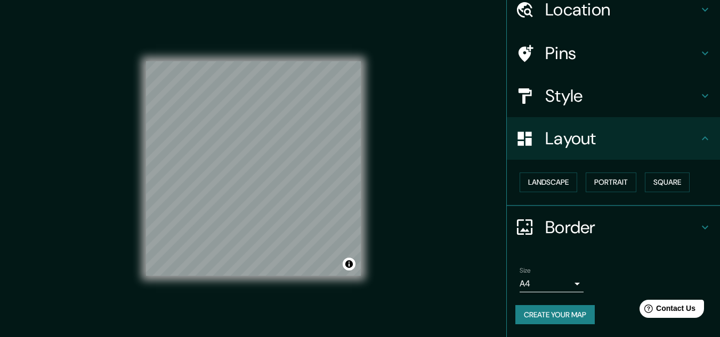
click at [542, 318] on button "Create your map" at bounding box center [554, 315] width 79 height 20
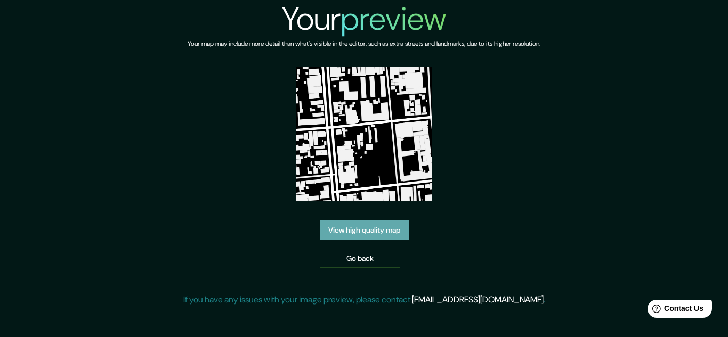
click at [374, 224] on link "View high quality map" at bounding box center [364, 231] width 89 height 20
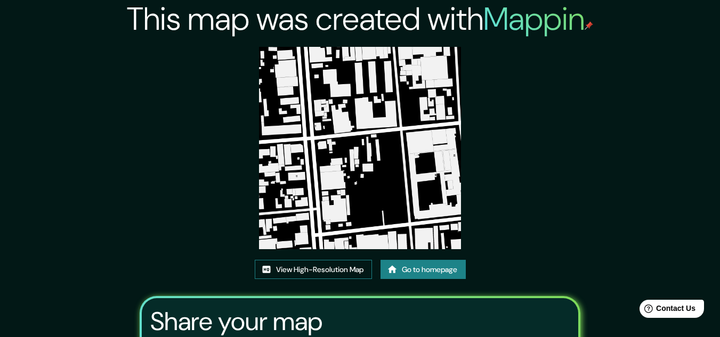
click at [347, 262] on link "View High-Resolution Map" at bounding box center [313, 270] width 117 height 20
